Goal: Task Accomplishment & Management: Manage account settings

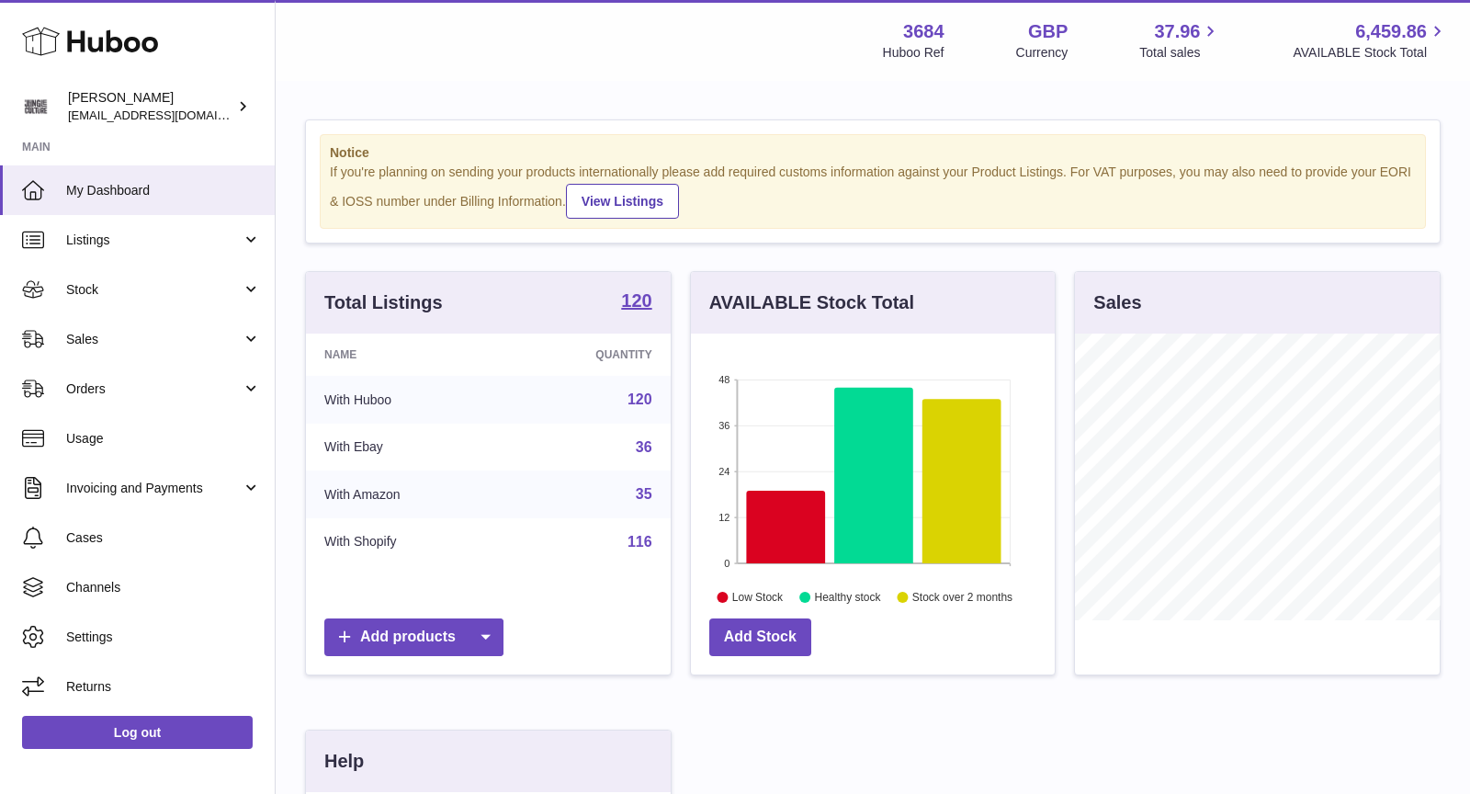
scroll to position [286, 365]
click at [153, 344] on span "Sales" at bounding box center [153, 339] width 175 height 17
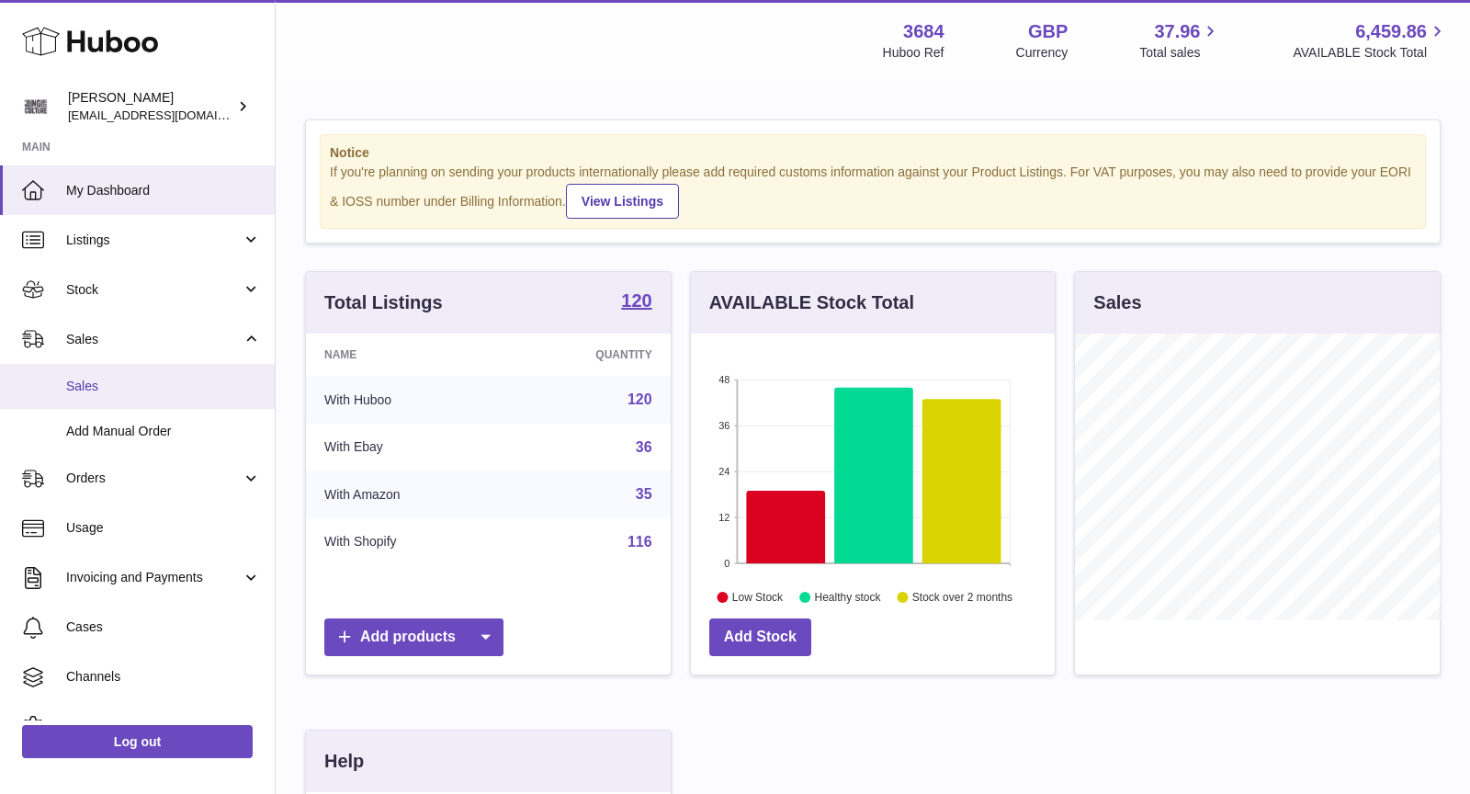
click at [145, 382] on span "Sales" at bounding box center [163, 386] width 195 height 17
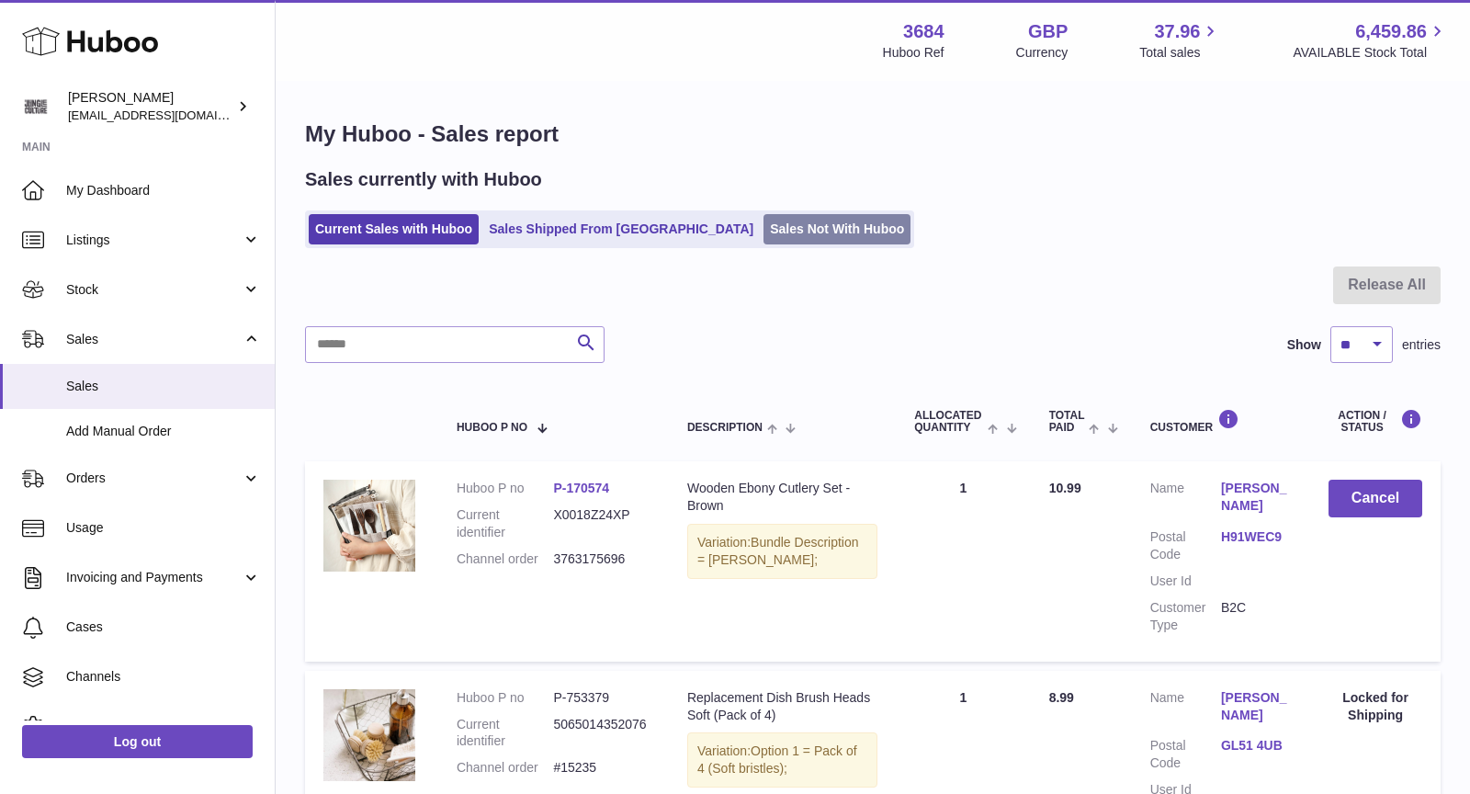
click at [764, 227] on link "Sales Not With Huboo" at bounding box center [837, 229] width 147 height 30
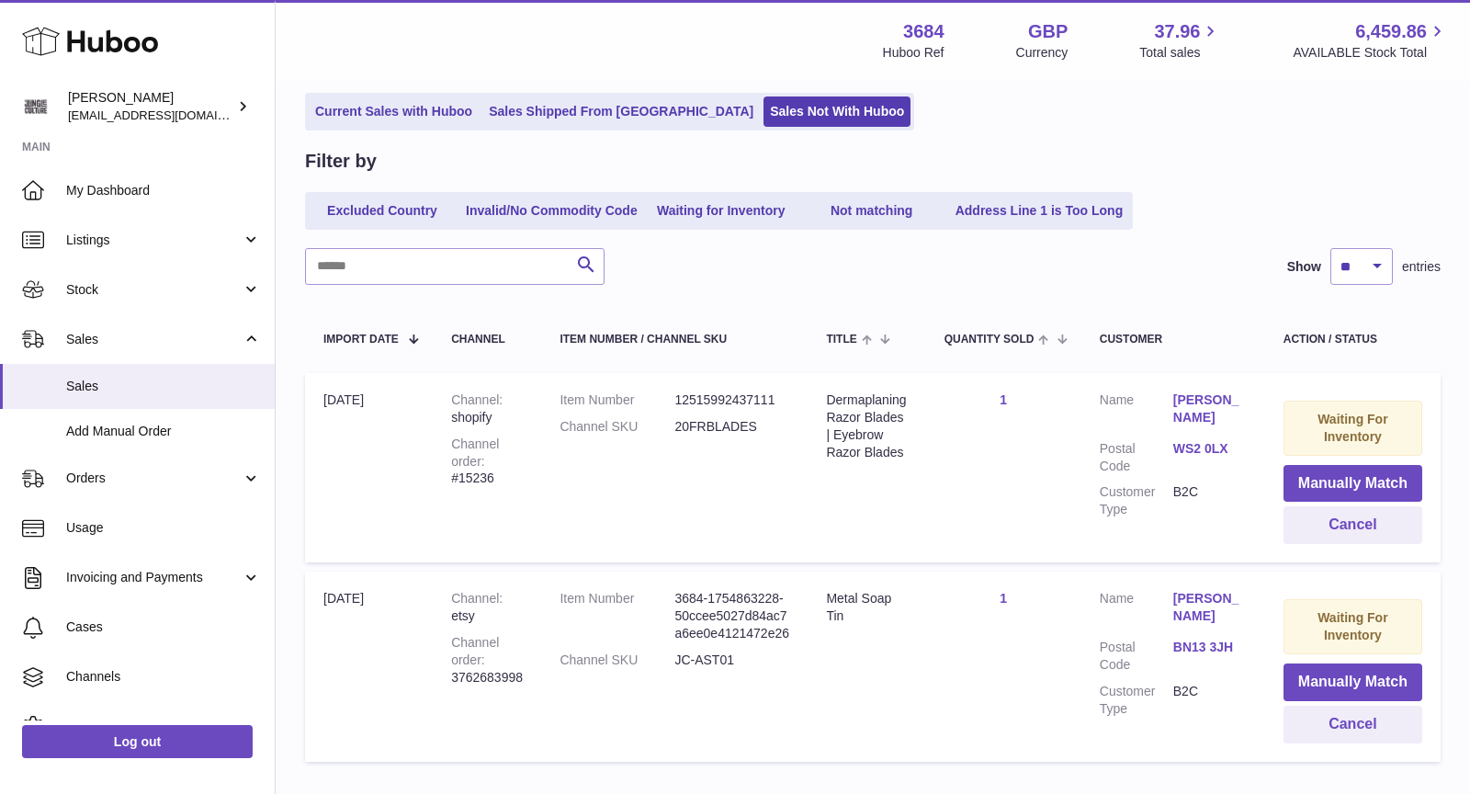
scroll to position [237, 0]
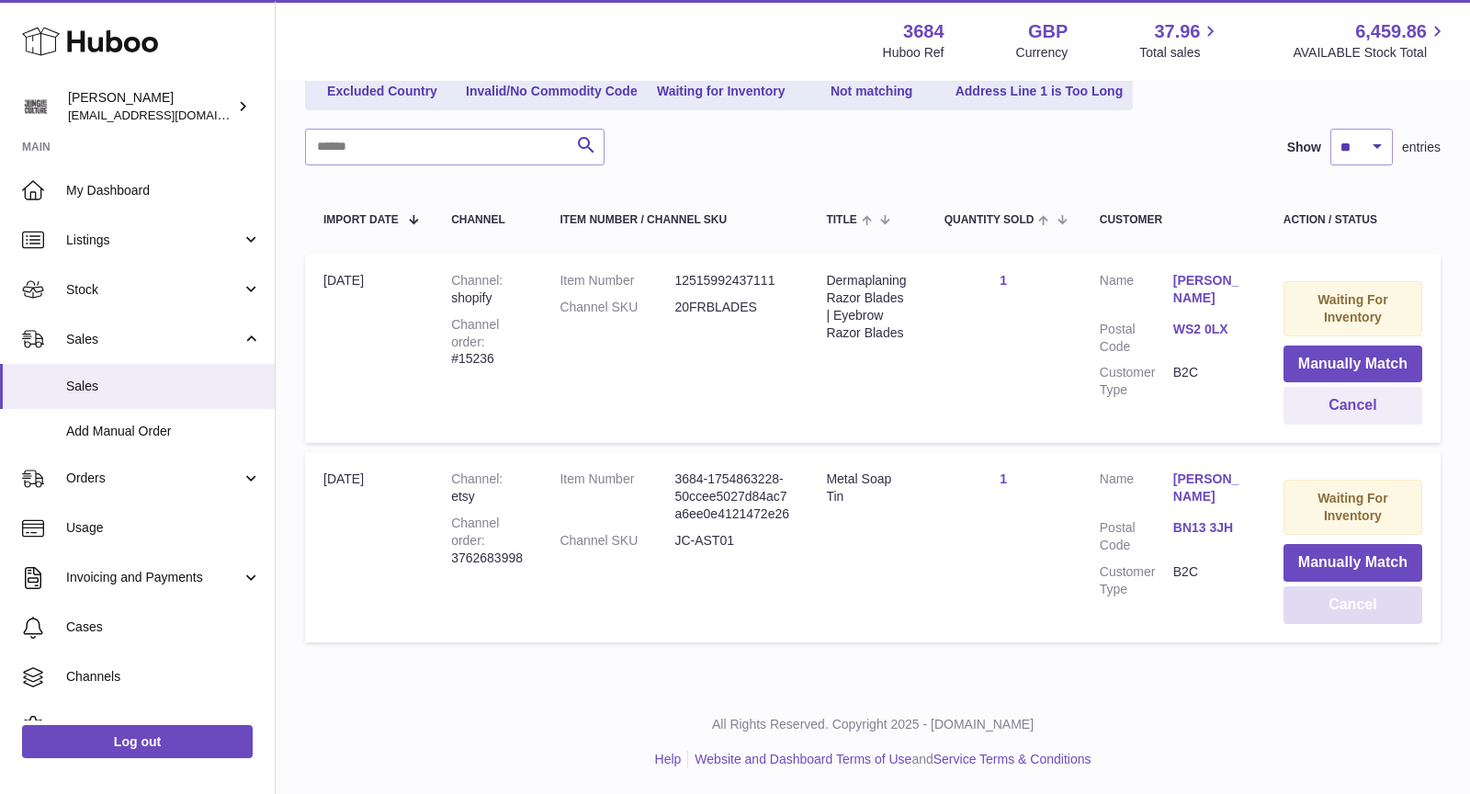
click at [1329, 590] on button "Cancel" at bounding box center [1353, 605] width 139 height 38
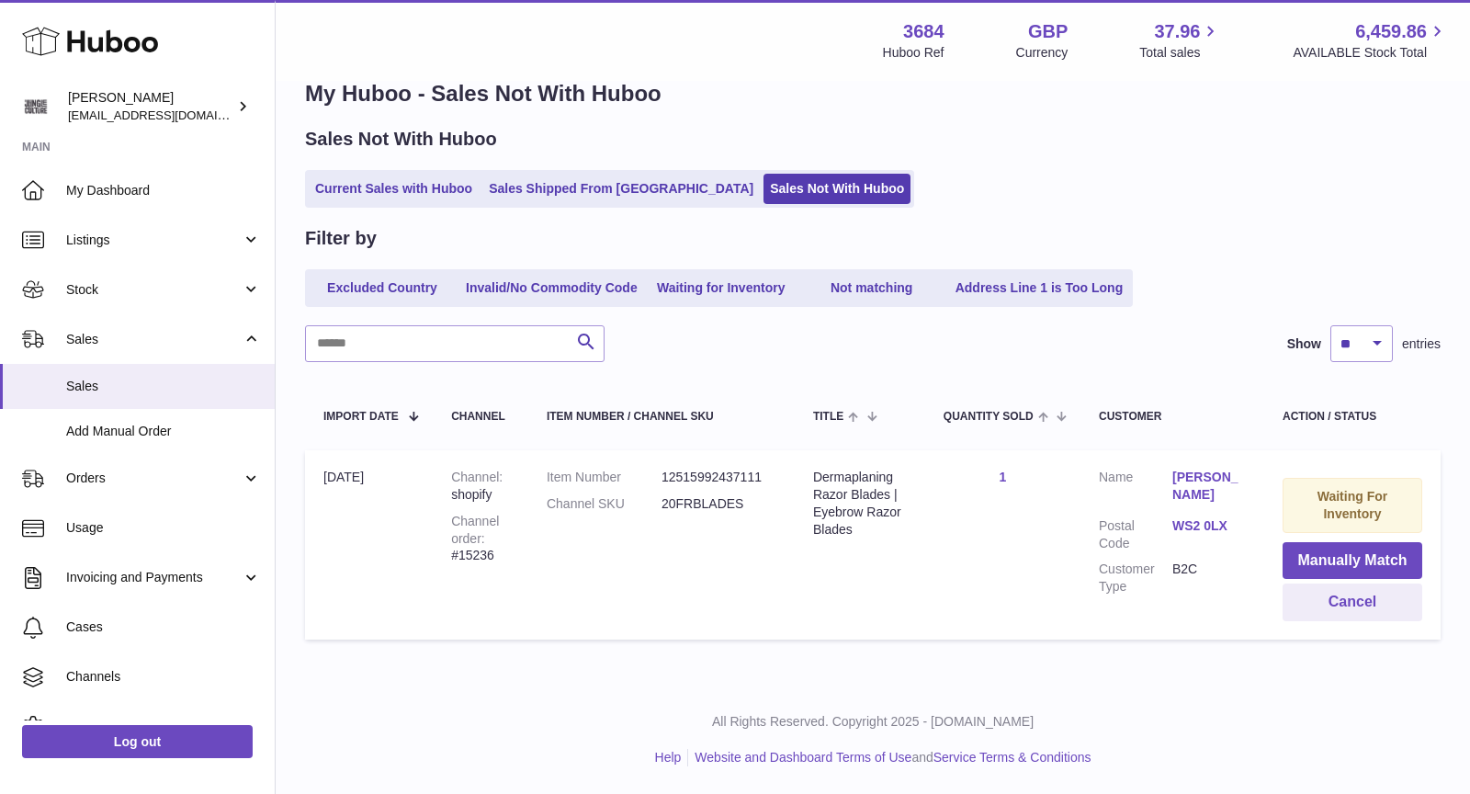
scroll to position [39, 0]
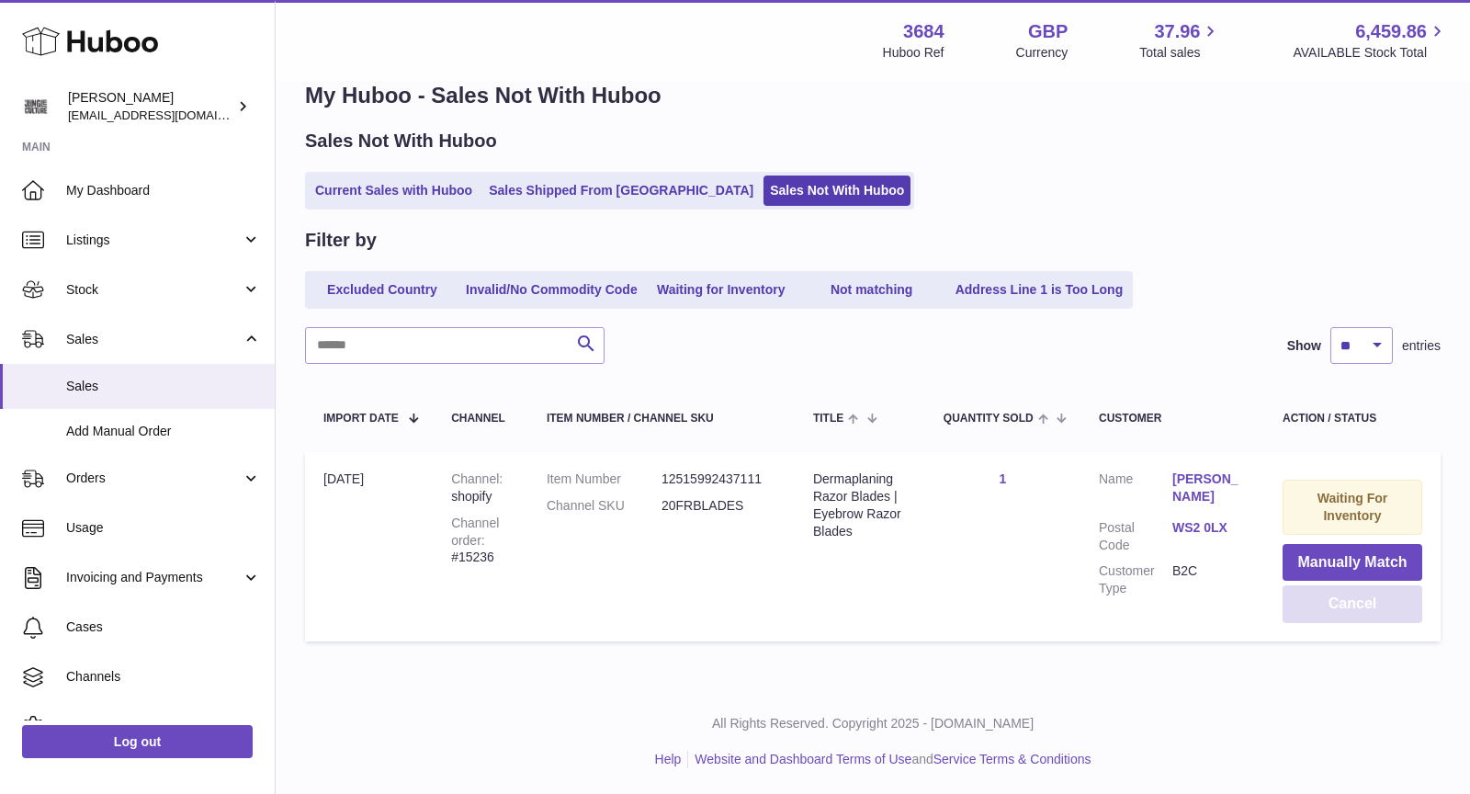
click at [1330, 604] on button "Cancel" at bounding box center [1353, 604] width 140 height 38
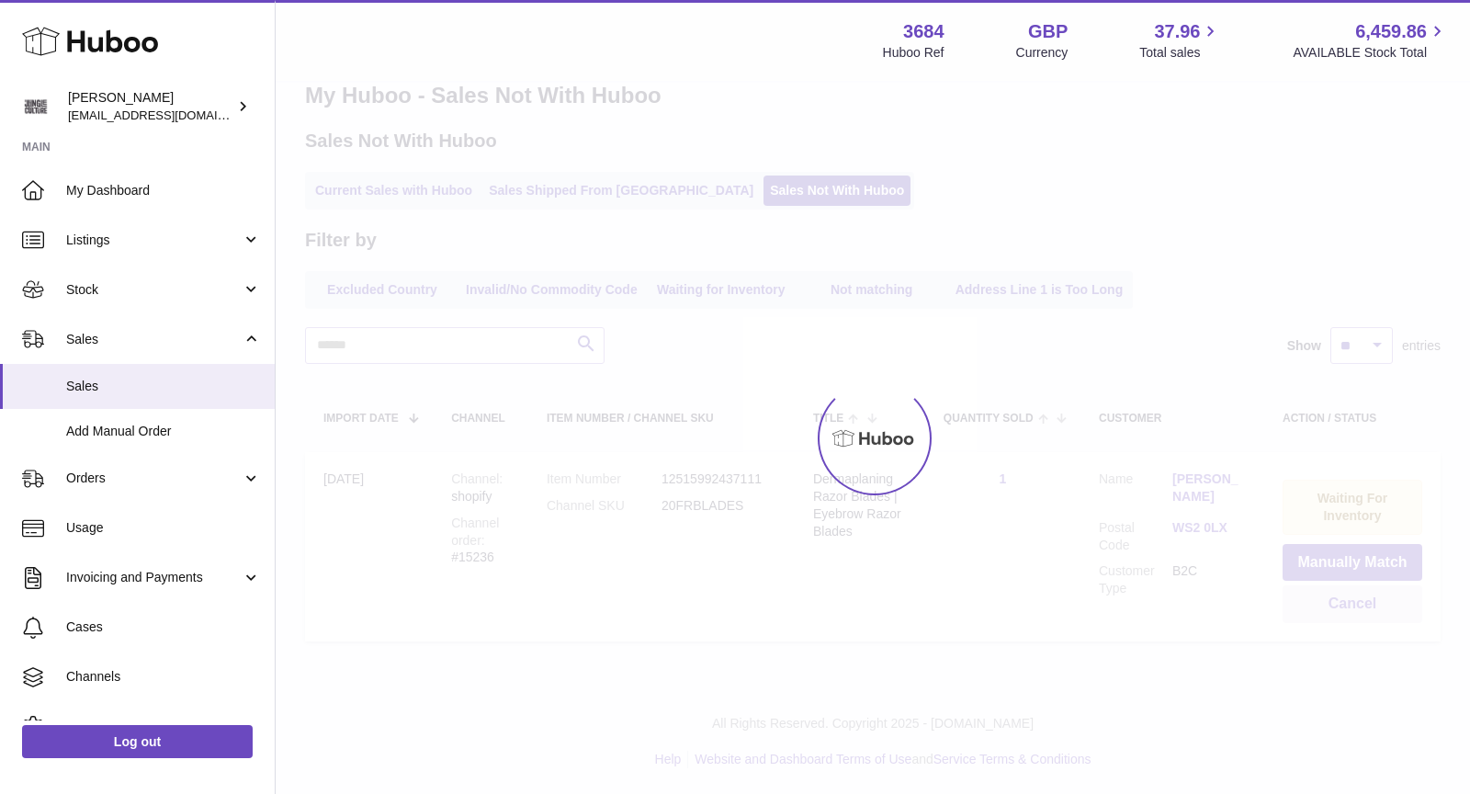
scroll to position [0, 0]
